Goal: Information Seeking & Learning: Understand process/instructions

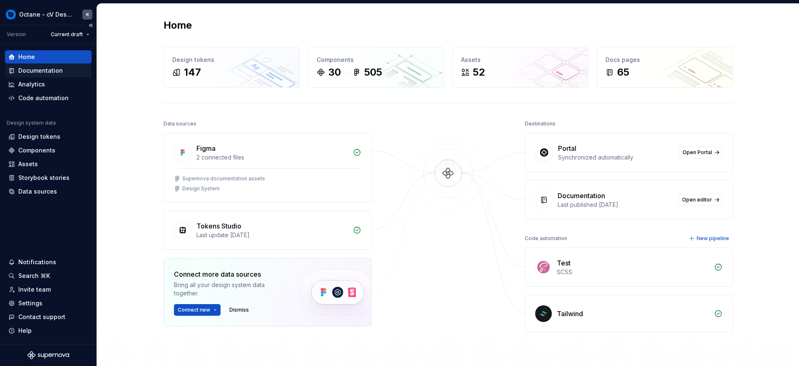
click at [48, 70] on div "Documentation" at bounding box center [40, 71] width 45 height 8
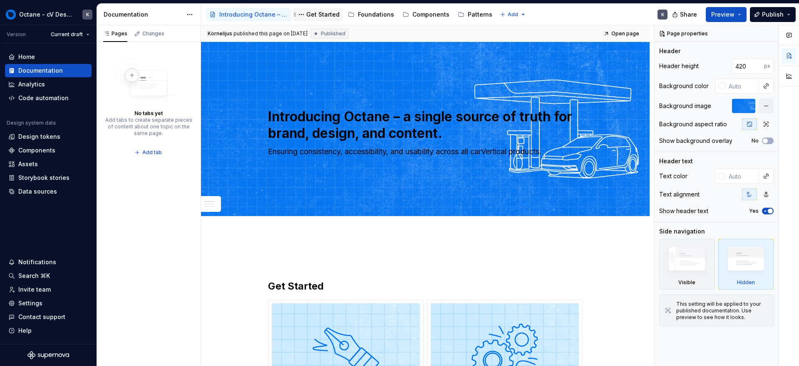
click at [321, 14] on div "Get Started" at bounding box center [322, 14] width 33 height 8
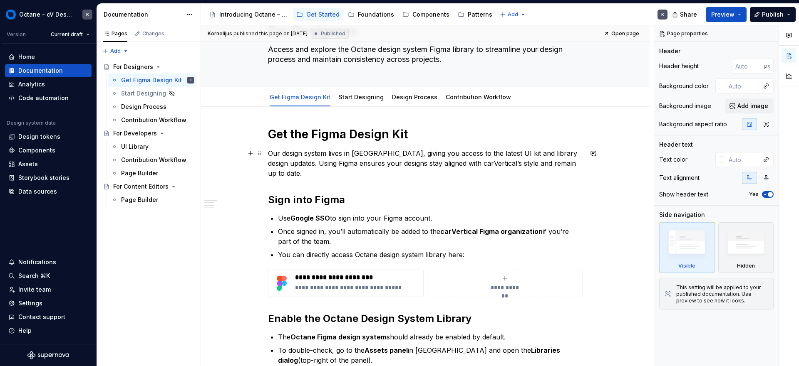
scroll to position [12, 0]
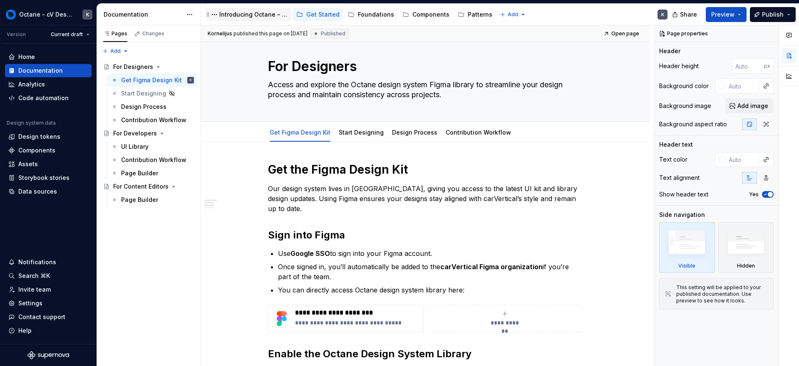
click at [264, 19] on div "Introducing Octane – a single source of truth for brand, design, and content." at bounding box center [248, 15] width 79 height 10
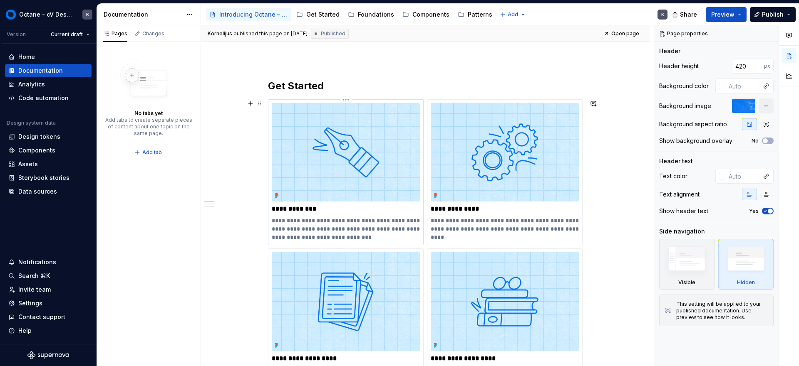
scroll to position [219, 0]
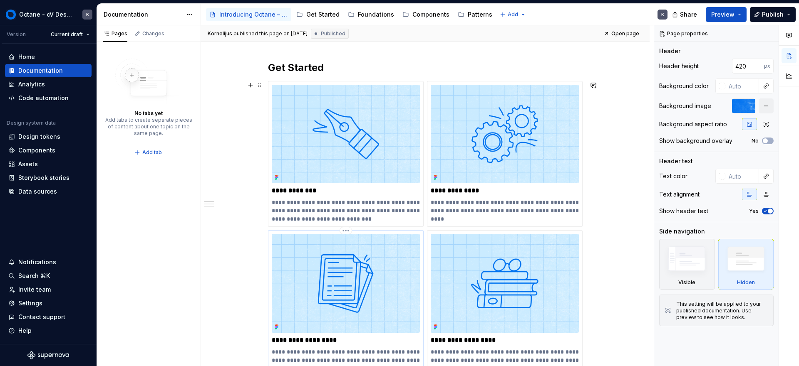
type textarea "*"
click at [346, 287] on img at bounding box center [346, 283] width 148 height 99
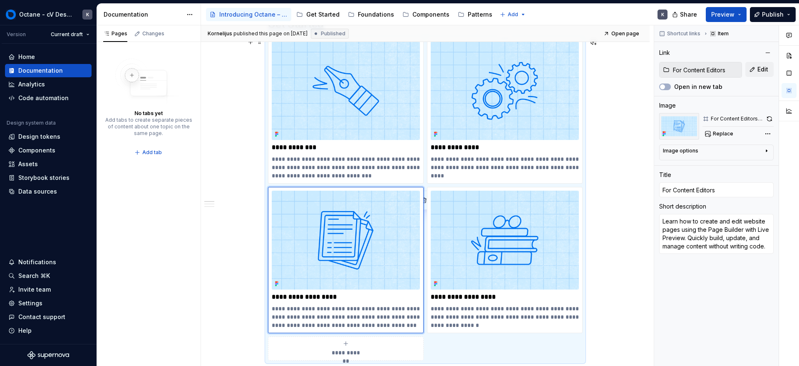
scroll to position [317, 0]
